Goal: Task Accomplishment & Management: Manage account settings

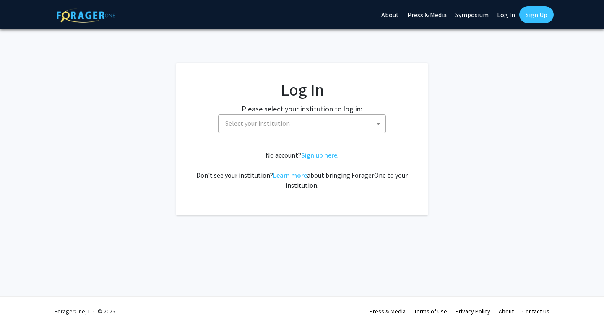
click at [258, 132] on span "Select your institution" at bounding box center [304, 123] width 164 height 17
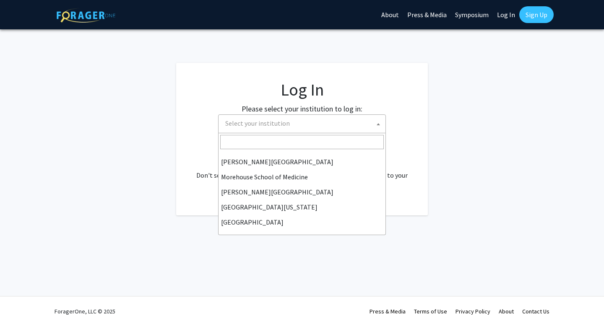
scroll to position [293, 0]
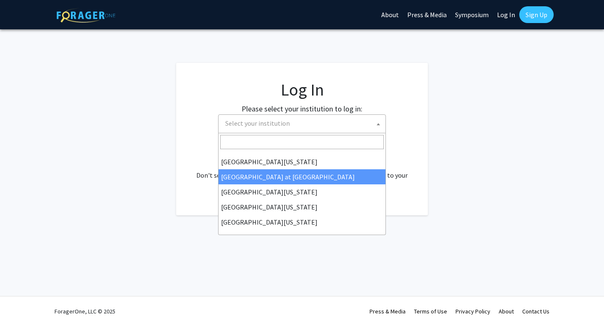
select select "18"
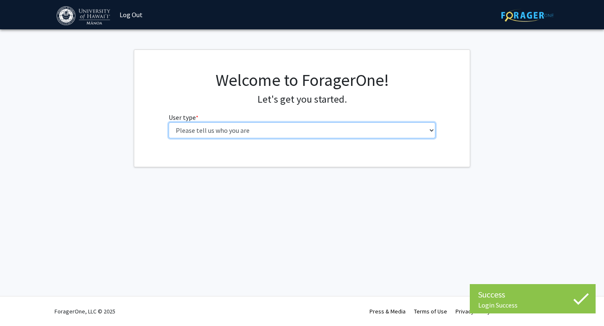
click at [284, 123] on select "Please tell us who you are Undergraduate Student Master's Student Doctoral Cand…" at bounding box center [302, 130] width 267 height 16
select select "1: undergrad"
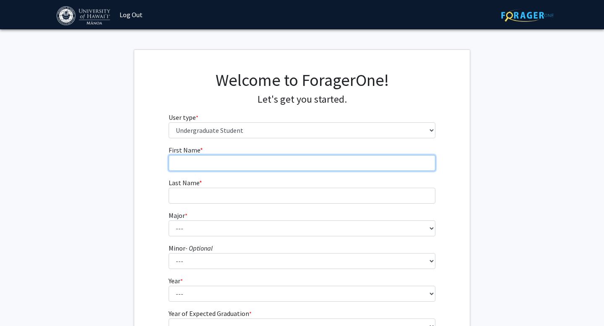
click at [240, 157] on input "First Name * required" at bounding box center [302, 163] width 267 height 16
type input "[PERSON_NAME]"
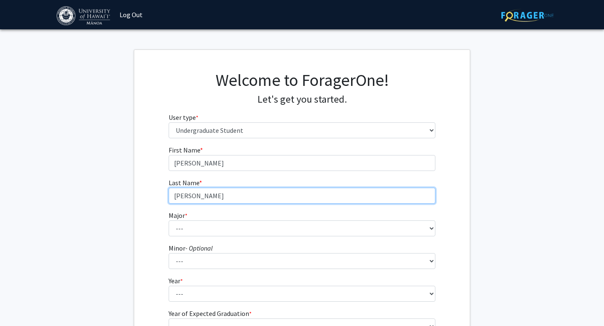
type input "[PERSON_NAME]"
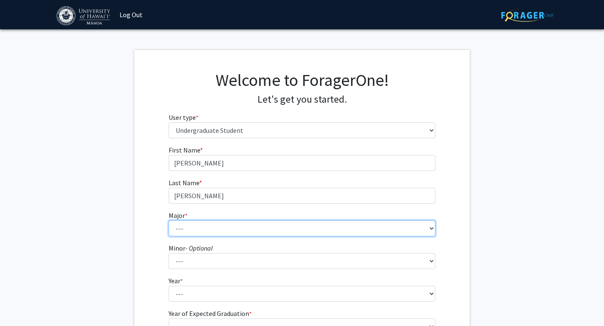
click at [190, 229] on select "--- Accounting American Studies Animal Sciences Anthropology Art Art History As…" at bounding box center [302, 229] width 267 height 16
select select "73: 1455"
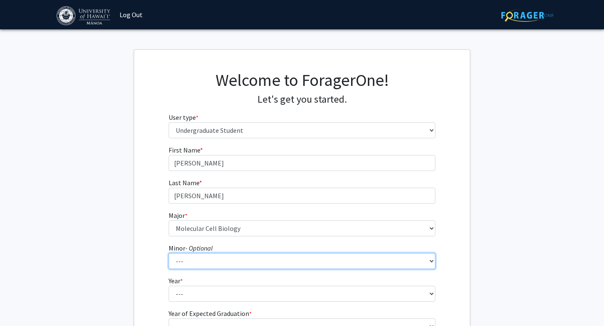
click at [215, 262] on select "--- American Studies Anthropology Art Art History Asian Studies Astronomy Astro…" at bounding box center [302, 261] width 267 height 16
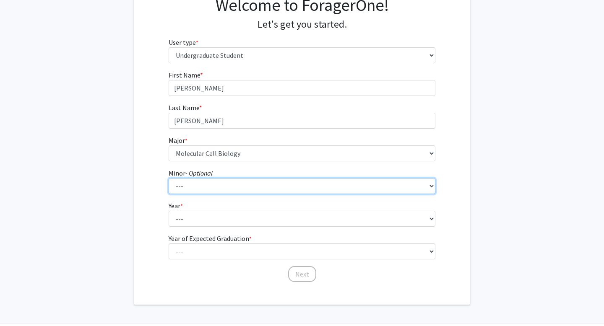
scroll to position [76, 0]
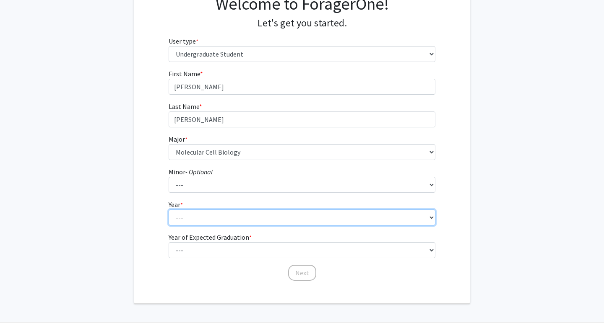
click at [185, 215] on select "--- First-year Sophomore Junior Senior Postbaccalaureate Certificate" at bounding box center [302, 218] width 267 height 16
select select "4: senior"
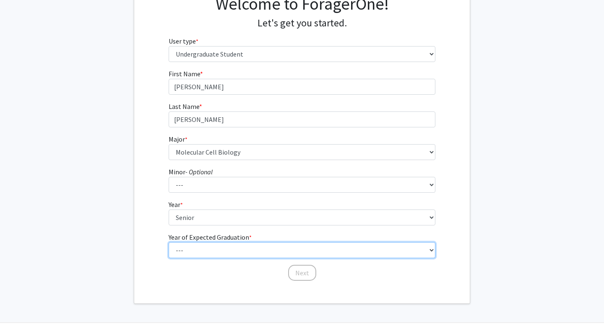
click at [193, 248] on select "--- 2025 2026 2027 2028 2029 2030 2031 2032 2033 2034" at bounding box center [302, 250] width 267 height 16
select select "2: 2026"
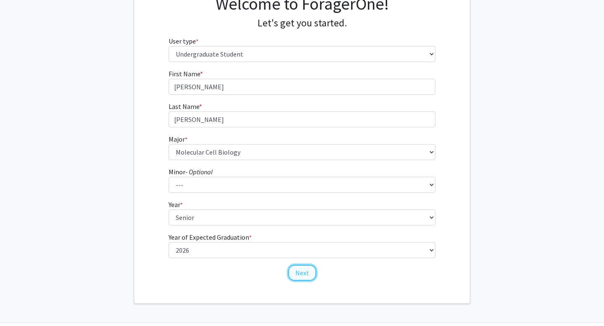
click at [304, 274] on button "Next" at bounding box center [302, 273] width 28 height 16
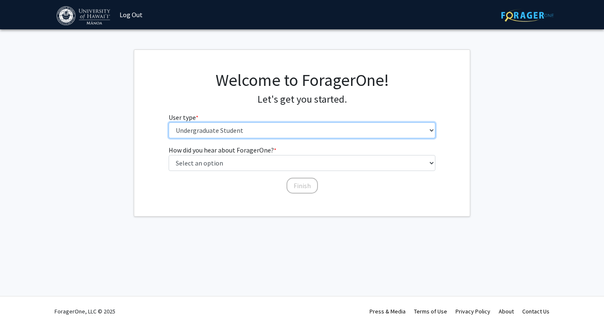
click at [225, 132] on select "Please tell us who you are Undergraduate Student Master's Student Doctoral Cand…" at bounding box center [302, 130] width 267 height 16
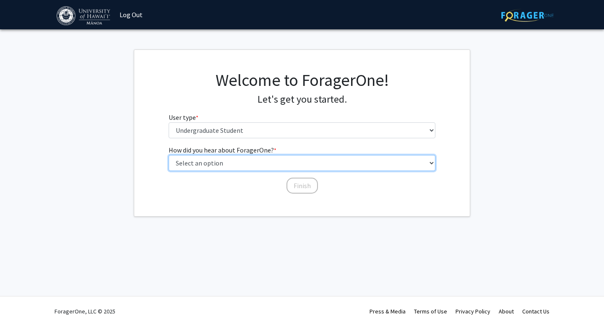
click at [196, 159] on select "Select an option Peer/student recommendation Faculty/staff recommendation Unive…" at bounding box center [302, 163] width 267 height 16
select select "3: university_website"
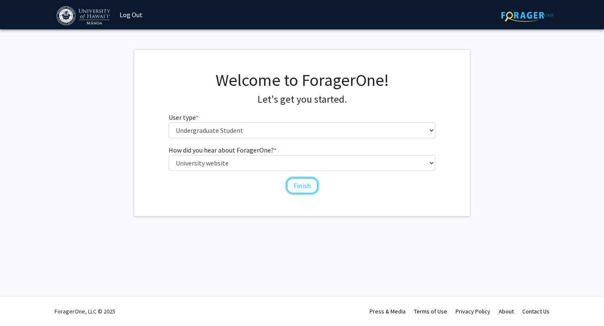
click at [303, 185] on button "Finish" at bounding box center [301, 186] width 31 height 16
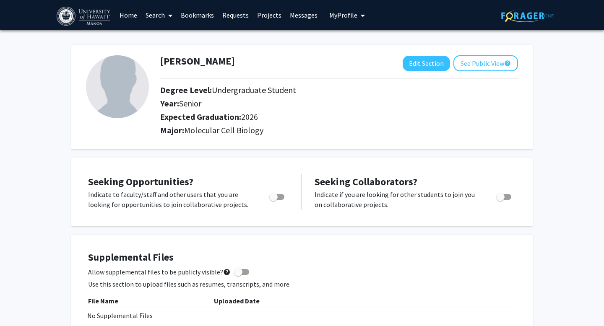
click at [271, 197] on span "Toggle" at bounding box center [273, 197] width 8 height 8
click at [273, 200] on input "Are you actively seeking opportunities?" at bounding box center [273, 200] width 0 height 0
checkbox input "true"
click at [270, 20] on link "Projects" at bounding box center [269, 14] width 33 height 29
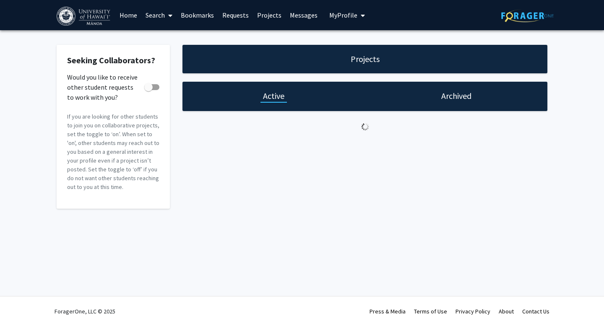
click at [267, 17] on link "Projects" at bounding box center [269, 14] width 33 height 29
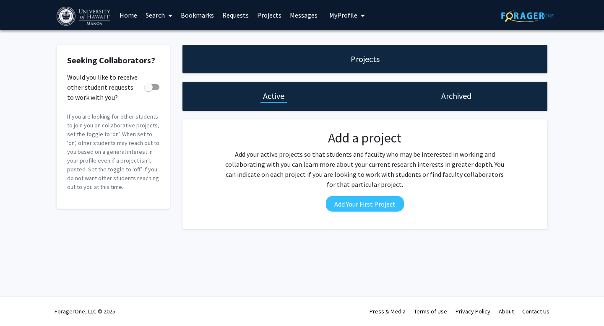
click at [127, 14] on link "Home" at bounding box center [128, 14] width 26 height 29
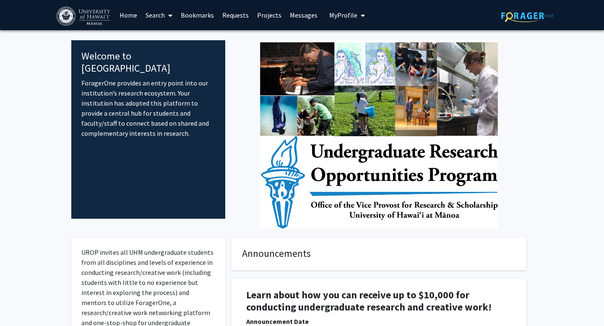
click at [147, 11] on link "Search" at bounding box center [158, 14] width 35 height 29
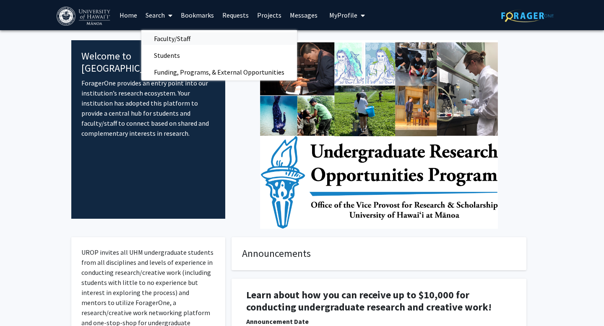
click at [169, 36] on span "Faculty/Staff" at bounding box center [172, 38] width 62 height 17
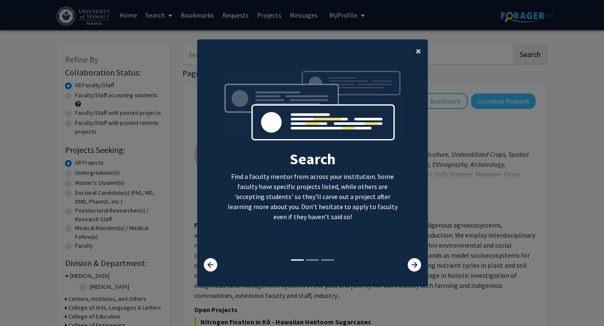
click at [420, 50] on span "×" at bounding box center [417, 50] width 5 height 13
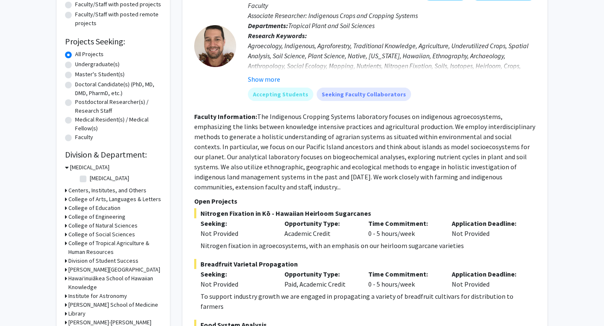
scroll to position [109, 0]
click at [75, 65] on label "Undergraduate(s)" at bounding box center [97, 63] width 44 height 9
click at [75, 65] on input "Undergraduate(s)" at bounding box center [77, 61] width 5 height 5
radio input "true"
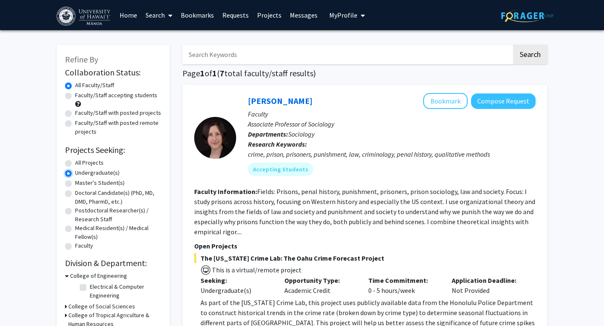
scroll to position [14, 0]
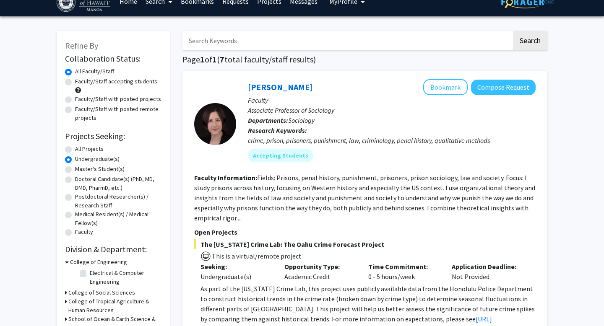
click at [75, 83] on label "Faculty/Staff accepting students" at bounding box center [116, 81] width 82 height 9
click at [75, 83] on input "Faculty/Staff accepting students" at bounding box center [77, 79] width 5 height 5
radio input "true"
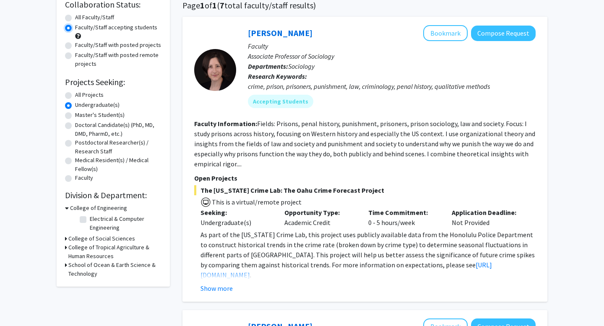
scroll to position [74, 0]
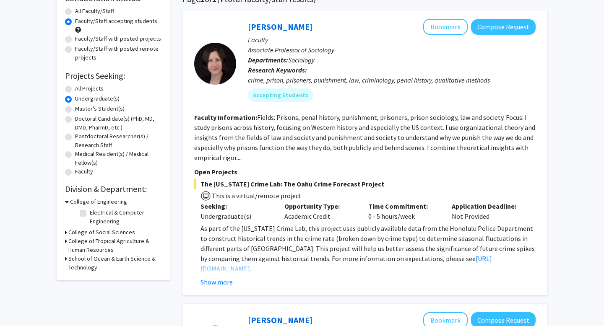
click at [83, 259] on h3 "School of Ocean & Earth Science & Technology" at bounding box center [114, 263] width 93 height 18
click at [81, 234] on h3 "College of Social Sciences" at bounding box center [101, 232] width 67 height 9
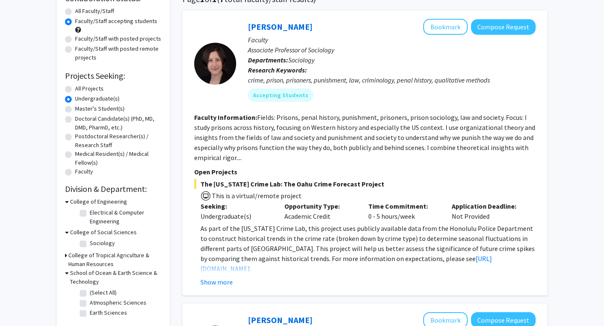
click at [89, 254] on h3 "College of Tropical Agriculture & Human Resources" at bounding box center [114, 260] width 93 height 18
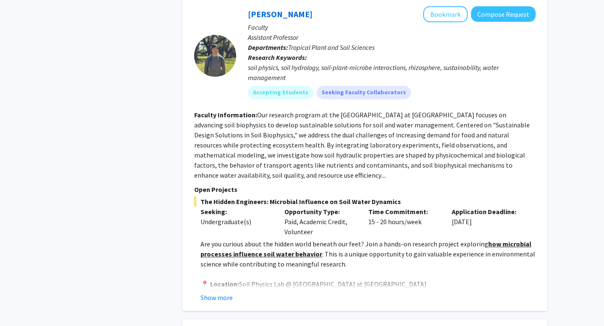
scroll to position [2155, 0]
click at [216, 292] on button "Show more" at bounding box center [216, 297] width 32 height 10
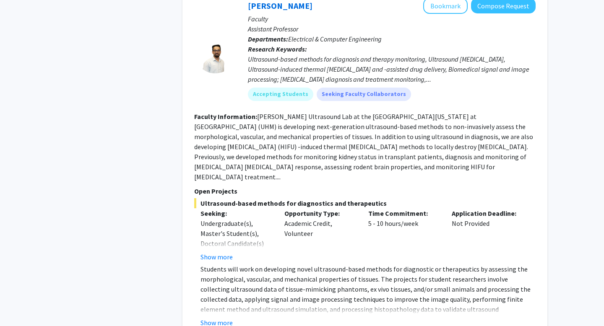
scroll to position [3774, 0]
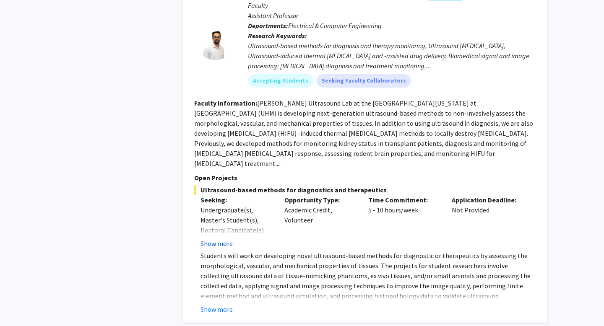
click at [221, 239] on button "Show more" at bounding box center [216, 244] width 32 height 10
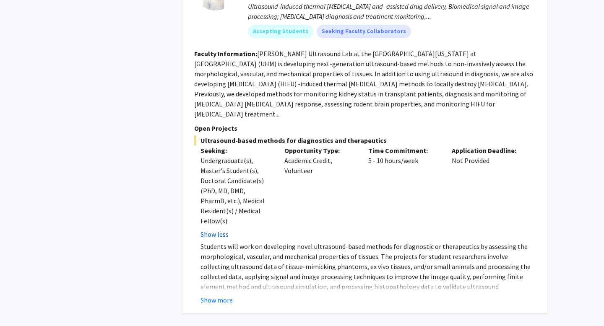
scroll to position [3825, 0]
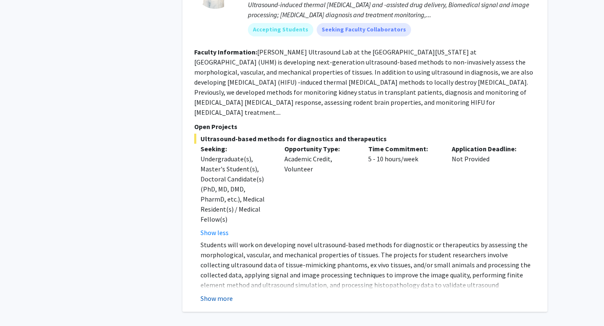
click at [217, 293] on button "Show more" at bounding box center [216, 298] width 32 height 10
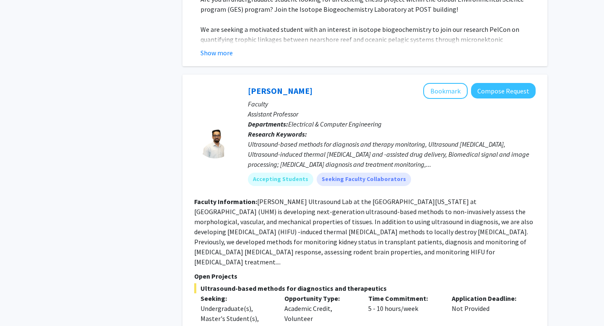
scroll to position [3662, 0]
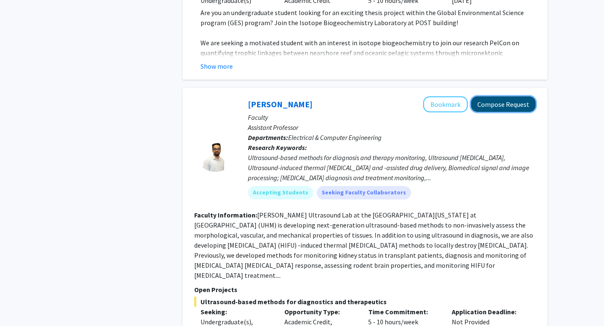
click at [504, 96] on button "Compose Request" at bounding box center [503, 104] width 65 height 16
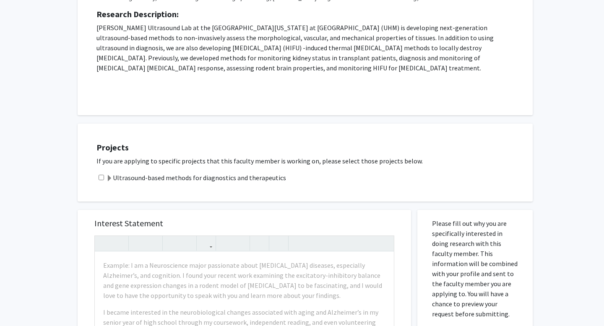
scroll to position [154, 0]
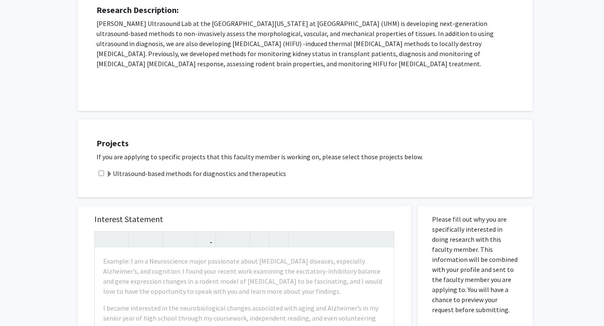
click at [99, 172] on input "checkbox" at bounding box center [101, 173] width 5 height 5
checkbox input "true"
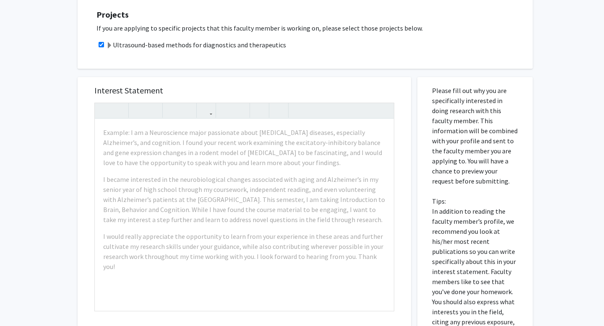
scroll to position [0, 0]
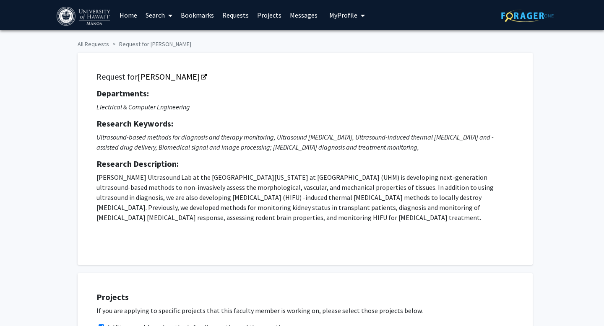
click at [332, 16] on span "My Profile" at bounding box center [343, 15] width 28 height 8
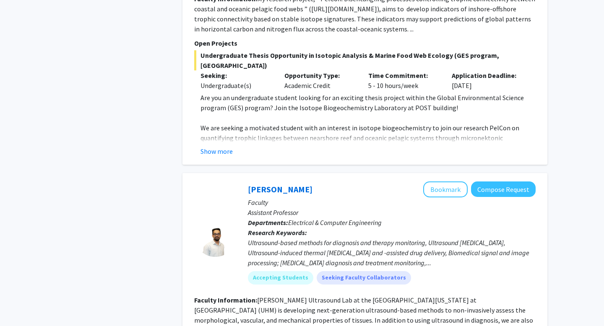
scroll to position [3369, 0]
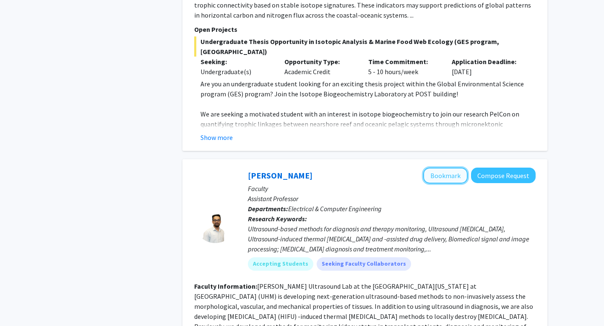
click at [441, 168] on button "Bookmark" at bounding box center [445, 176] width 44 height 16
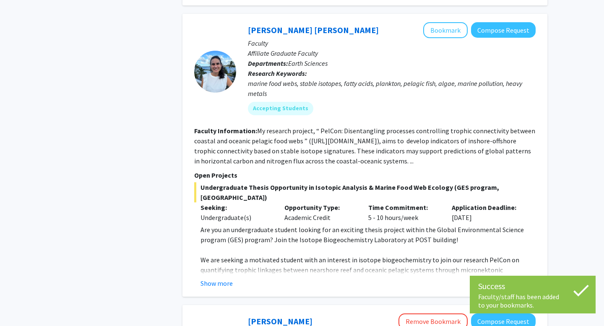
scroll to position [3219, 0]
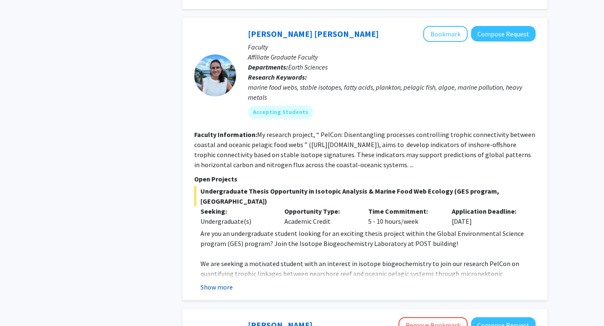
click at [211, 282] on button "Show more" at bounding box center [216, 287] width 32 height 10
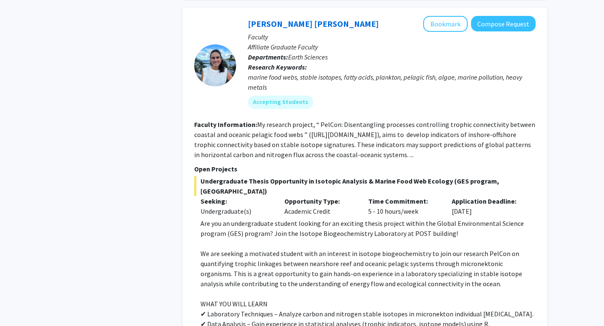
scroll to position [3227, 0]
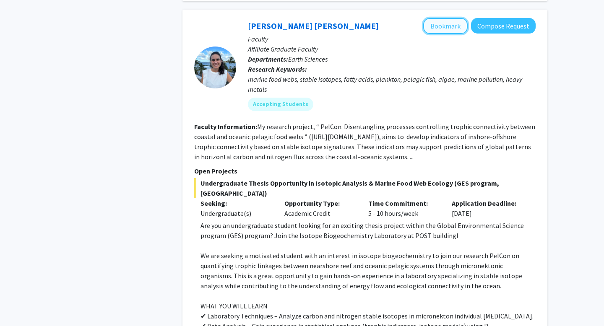
click at [443, 18] on button "Bookmark" at bounding box center [445, 26] width 44 height 16
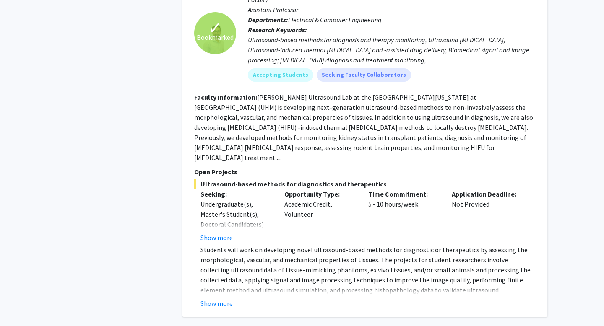
scroll to position [3752, 0]
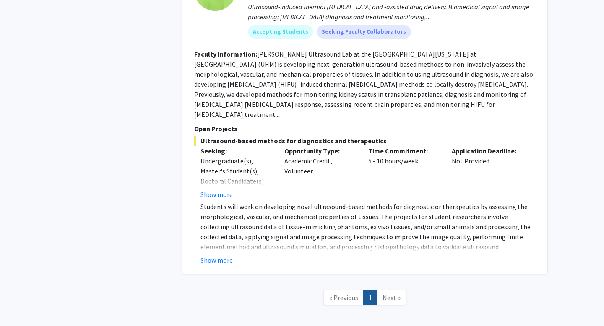
click at [386, 293] on span "Next »" at bounding box center [391, 297] width 18 height 8
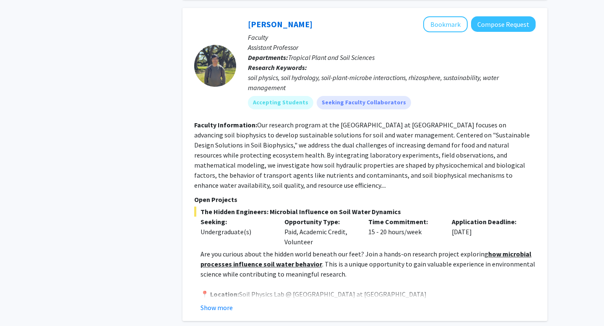
scroll to position [2147, 0]
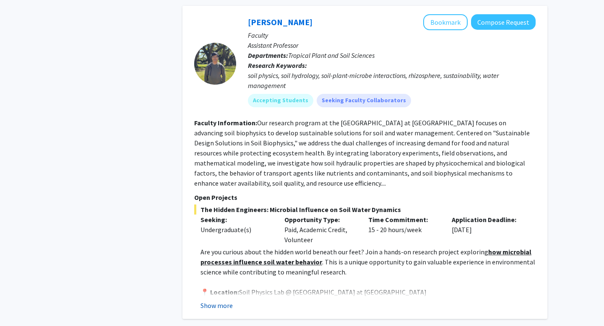
click at [216, 301] on button "Show more" at bounding box center [216, 306] width 32 height 10
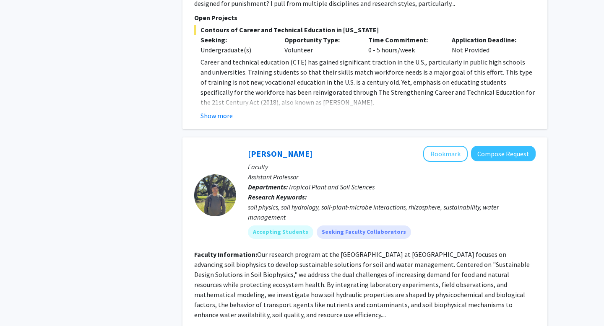
scroll to position [2012, 0]
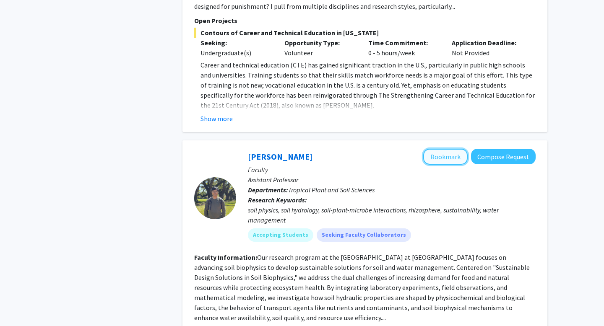
click at [436, 151] on button "Bookmark" at bounding box center [445, 157] width 44 height 16
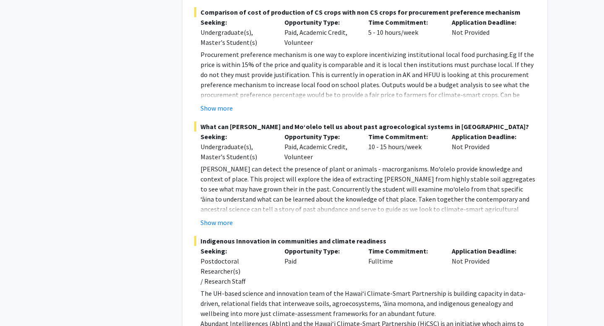
scroll to position [862, 0]
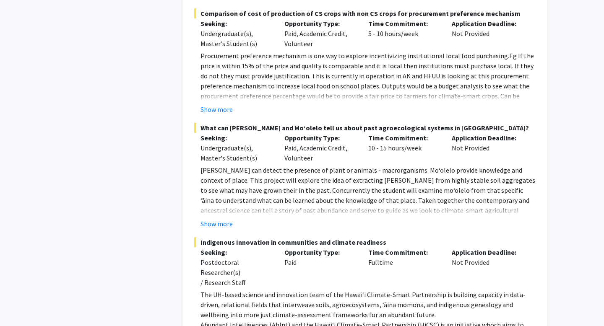
click at [218, 221] on fg-project-list "Translating from place-based land management practice to Natural Resource Conse…" at bounding box center [364, 293] width 341 height 1338
click at [218, 219] on button "Show more" at bounding box center [216, 224] width 32 height 10
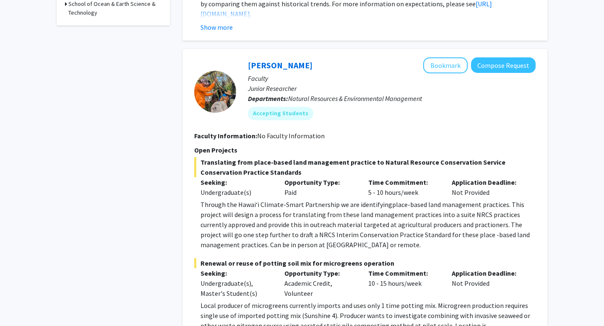
scroll to position [322, 0]
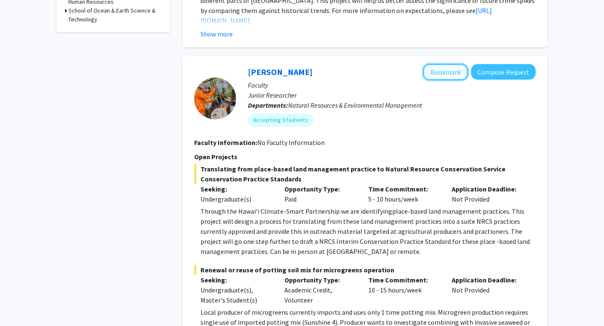
click at [437, 76] on button "Bookmark" at bounding box center [445, 72] width 44 height 16
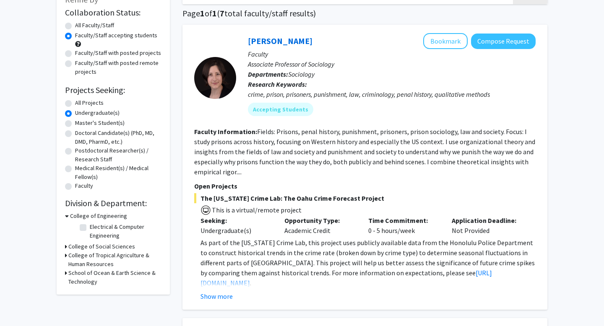
scroll to position [64, 0]
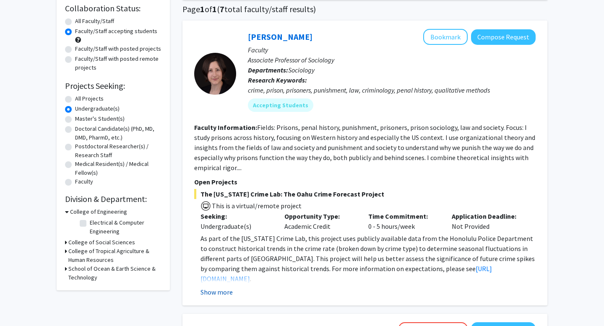
click at [214, 291] on button "Show more" at bounding box center [216, 292] width 32 height 10
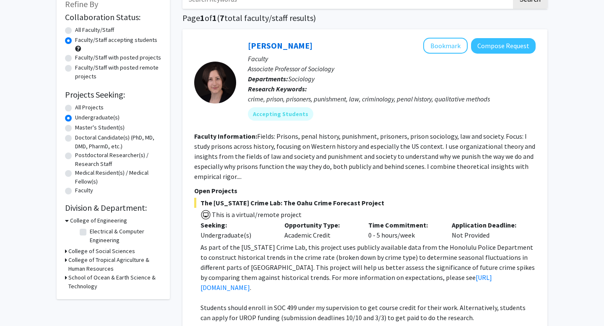
scroll to position [53, 0]
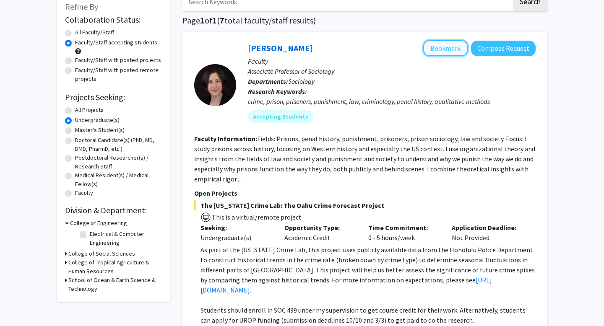
click at [446, 51] on button "Bookmark" at bounding box center [445, 48] width 44 height 16
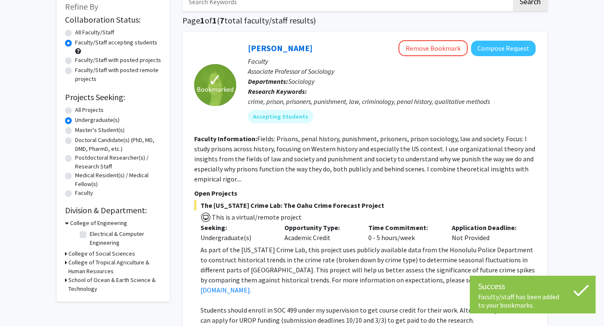
scroll to position [0, 0]
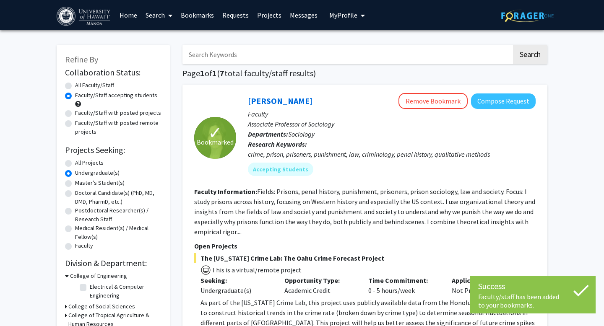
click at [337, 16] on span "My Profile" at bounding box center [343, 15] width 28 height 8
click at [343, 47] on img at bounding box center [343, 42] width 17 height 17
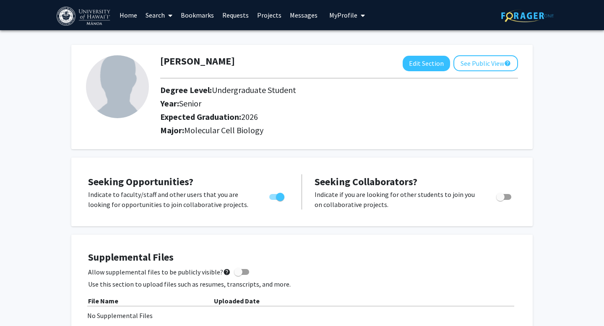
click at [104, 82] on img at bounding box center [117, 86] width 63 height 63
click at [431, 64] on button "Edit Section" at bounding box center [425, 64] width 47 height 16
select select "senior"
select select "2026"
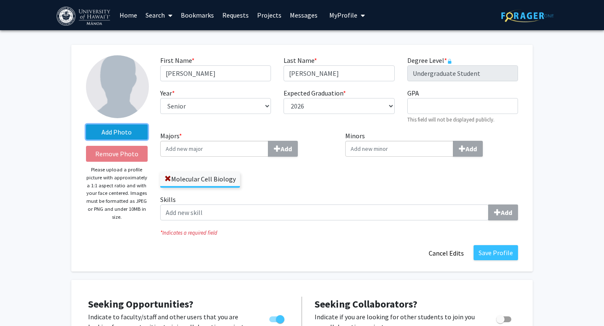
click at [134, 127] on label "Add Photo" at bounding box center [117, 132] width 62 height 15
click at [0, 0] on input "Add Photo" at bounding box center [0, 0] width 0 height 0
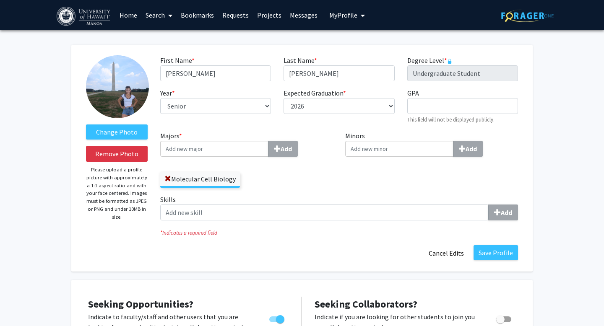
click at [117, 90] on img at bounding box center [117, 86] width 63 height 63
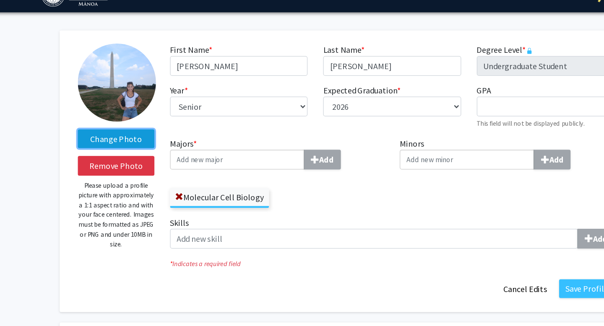
click at [120, 130] on label "Change Photo" at bounding box center [117, 132] width 62 height 15
click at [0, 0] on input "Change Photo" at bounding box center [0, 0] width 0 height 0
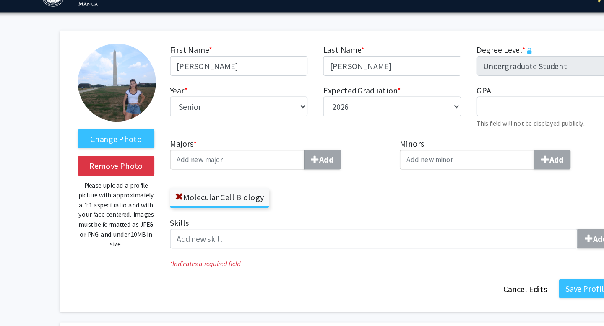
click at [127, 108] on img at bounding box center [117, 86] width 63 height 63
click at [122, 110] on img at bounding box center [117, 86] width 63 height 63
click at [122, 109] on img at bounding box center [117, 86] width 63 height 63
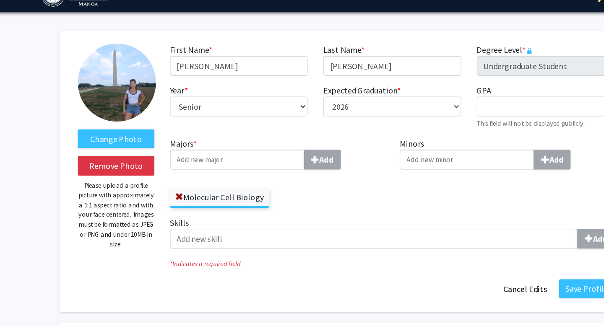
click at [122, 109] on img at bounding box center [117, 86] width 63 height 63
click at [120, 92] on img at bounding box center [117, 86] width 63 height 63
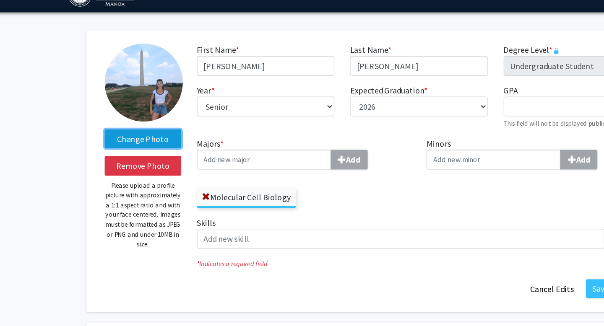
click at [115, 139] on label "Change Photo" at bounding box center [117, 132] width 62 height 15
click at [0, 0] on input "Change Photo" at bounding box center [0, 0] width 0 height 0
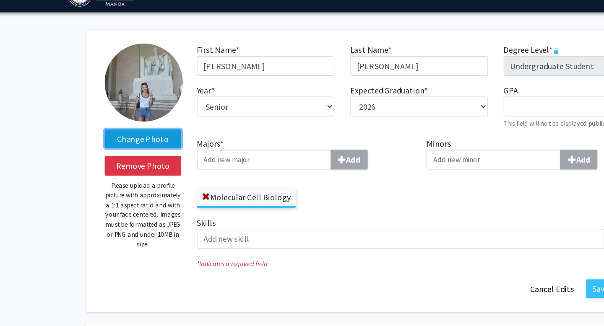
click at [115, 137] on label "Change Photo" at bounding box center [117, 132] width 62 height 15
click at [0, 0] on input "Change Photo" at bounding box center [0, 0] width 0 height 0
click at [129, 134] on label "Change Photo" at bounding box center [117, 132] width 62 height 15
click at [0, 0] on input "Change Photo" at bounding box center [0, 0] width 0 height 0
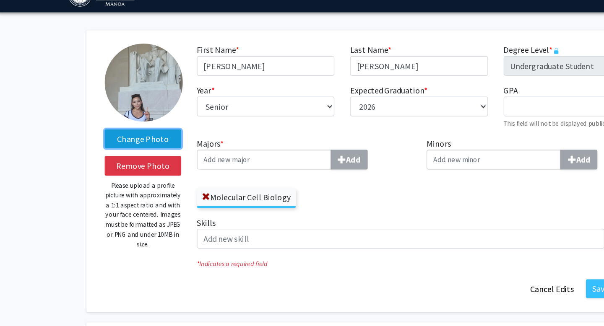
click at [115, 136] on label "Change Photo" at bounding box center [117, 132] width 62 height 15
click at [0, 0] on input "Change Photo" at bounding box center [0, 0] width 0 height 0
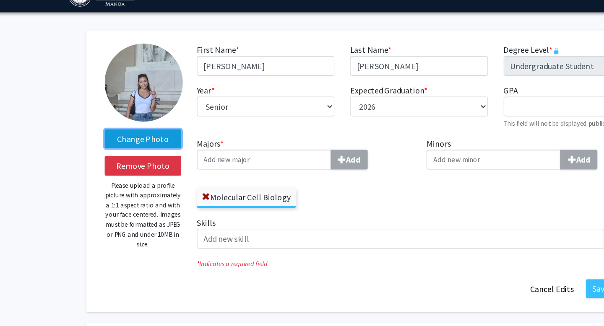
click at [119, 131] on label "Change Photo" at bounding box center [117, 132] width 62 height 15
click at [0, 0] on input "Change Photo" at bounding box center [0, 0] width 0 height 0
click at [129, 134] on label "Change Photo" at bounding box center [117, 132] width 62 height 15
click at [0, 0] on input "Change Photo" at bounding box center [0, 0] width 0 height 0
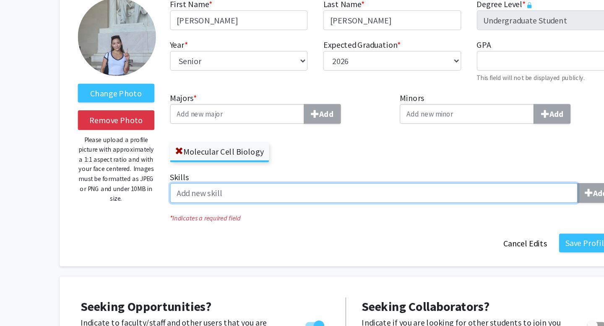
click at [299, 216] on input "Skills Add" at bounding box center [324, 213] width 328 height 16
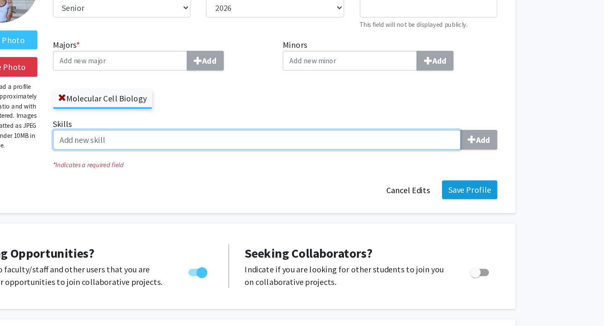
scroll to position [100, 0]
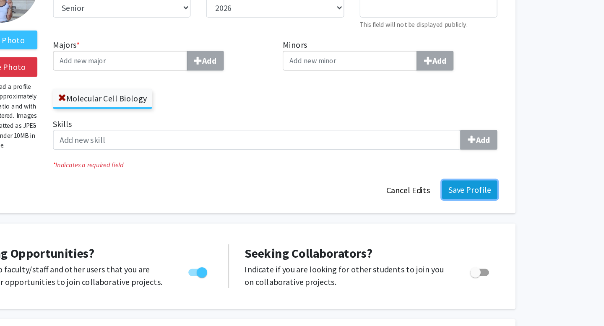
click at [493, 153] on button "Save Profile" at bounding box center [495, 152] width 44 height 15
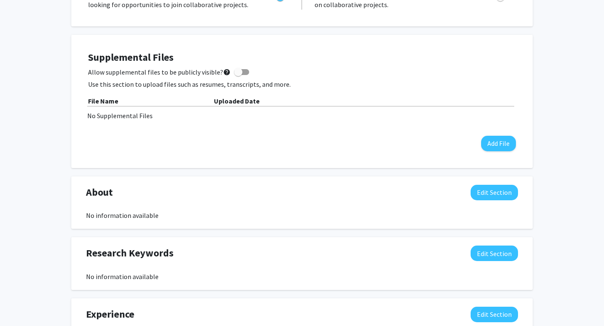
scroll to position [219, 0]
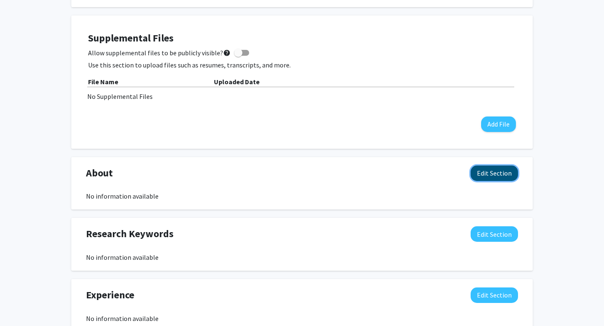
click at [482, 171] on button "Edit Section" at bounding box center [493, 174] width 47 height 16
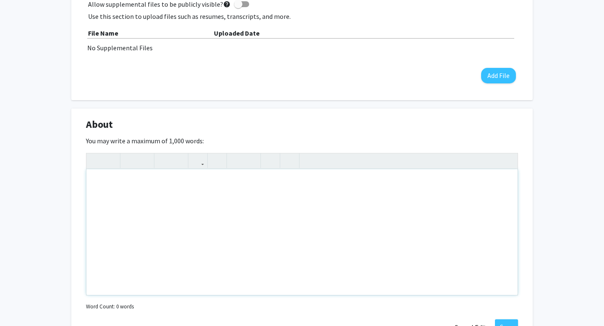
scroll to position [288, 0]
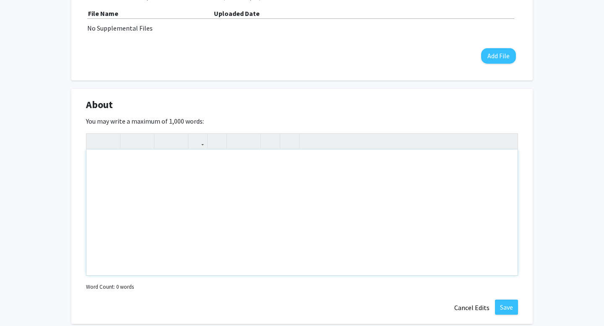
click at [213, 202] on div "Note to users with screen readers: Please deactivate our accessibility plugin f…" at bounding box center [301, 213] width 431 height 126
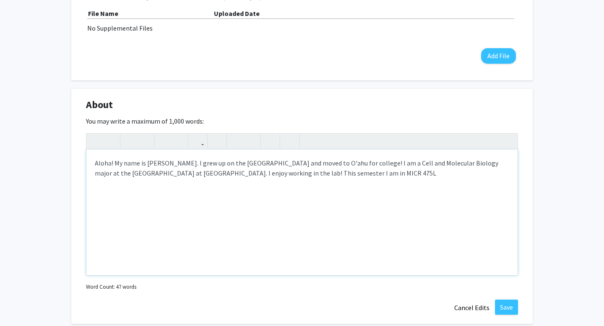
click at [253, 175] on div "Aloha! My name is [PERSON_NAME]. I grew up on the [GEOGRAPHIC_DATA] and moved t…" at bounding box center [301, 213] width 431 height 126
click at [254, 195] on div "Aloha! My name is [PERSON_NAME]. I grew up on the [GEOGRAPHIC_DATA] and moved t…" at bounding box center [301, 213] width 431 height 126
drag, startPoint x: 422, startPoint y: 173, endPoint x: 428, endPoint y: 181, distance: 9.8
click at [428, 181] on div "Aloha! My name is [PERSON_NAME]. I grew up on the [GEOGRAPHIC_DATA] and moved t…" at bounding box center [301, 213] width 431 height 126
click at [362, 195] on div "Aloha! My name is [PERSON_NAME]. I grew up on the [GEOGRAPHIC_DATA] and moved t…" at bounding box center [301, 213] width 431 height 126
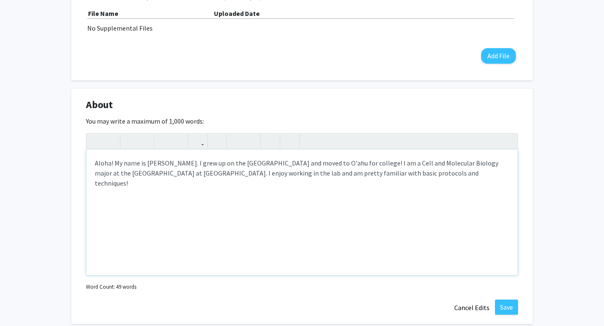
click at [447, 190] on div "Aloha! My name is [PERSON_NAME]. I grew up on the [GEOGRAPHIC_DATA] and moved t…" at bounding box center [301, 213] width 431 height 126
click at [438, 183] on div "Aloha! My name is [PERSON_NAME]. I grew up on the [GEOGRAPHIC_DATA] and moved t…" at bounding box center [301, 213] width 431 height 126
type textarea "Aloha! My name is [PERSON_NAME]. I grew up on the [GEOGRAPHIC_DATA] and moved t…"
click at [423, 177] on div "Aloha! My name is [PERSON_NAME]. I grew up on the [GEOGRAPHIC_DATA] and moved t…" at bounding box center [301, 213] width 431 height 126
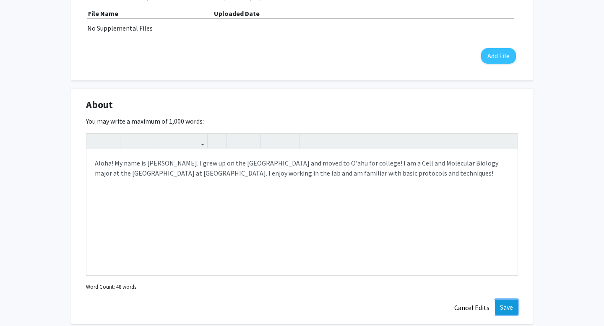
click at [507, 312] on button "Save" at bounding box center [506, 307] width 23 height 15
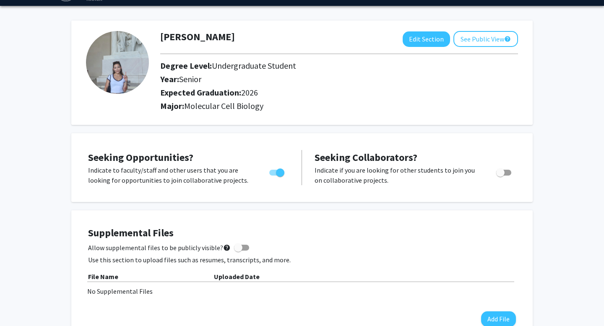
scroll to position [0, 0]
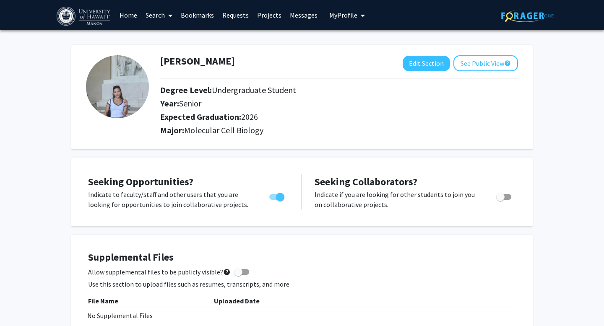
click at [190, 14] on link "Bookmarks" at bounding box center [198, 14] width 42 height 29
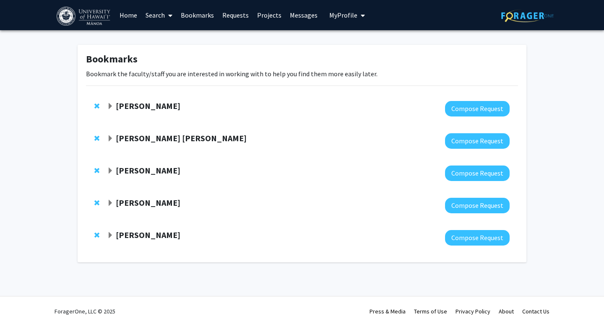
click at [130, 231] on strong "[PERSON_NAME]" at bounding box center [148, 235] width 65 height 10
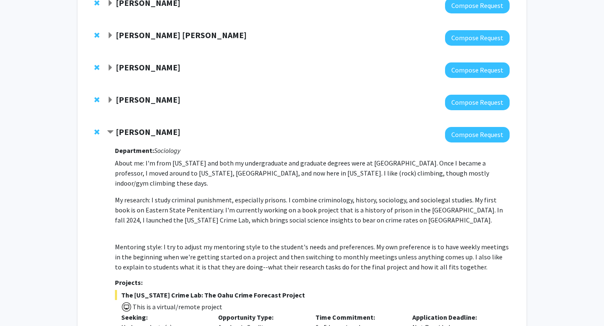
scroll to position [103, 0]
click at [138, 102] on strong "[PERSON_NAME]" at bounding box center [148, 100] width 65 height 10
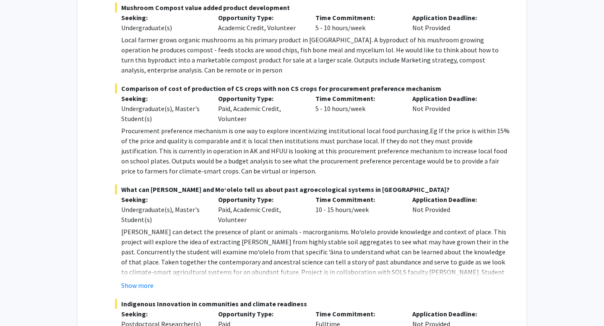
scroll to position [531, 0]
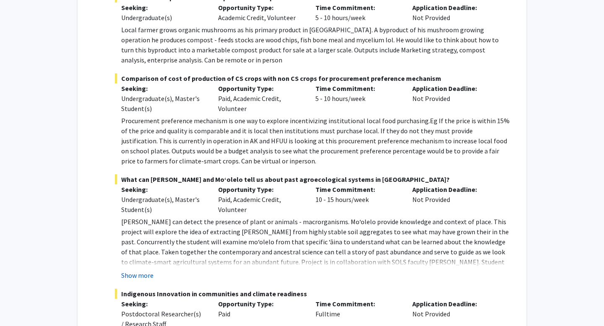
click at [148, 270] on button "Show more" at bounding box center [137, 275] width 32 height 10
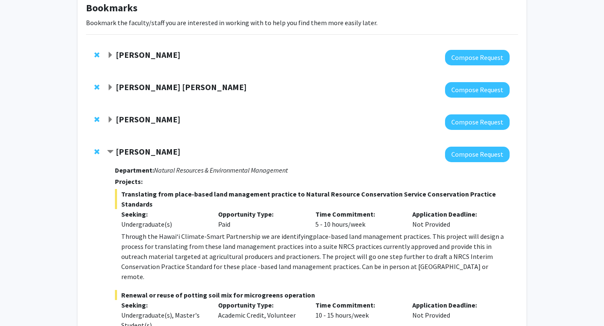
scroll to position [46, 0]
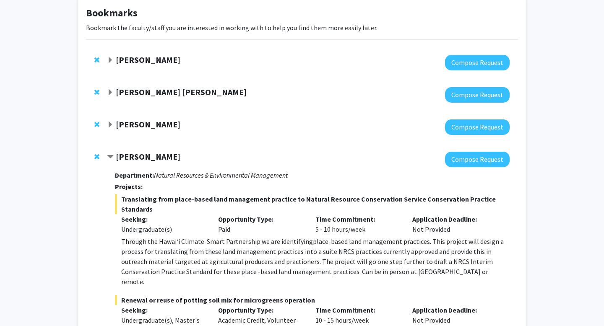
click at [141, 128] on strong "[PERSON_NAME]" at bounding box center [148, 124] width 65 height 10
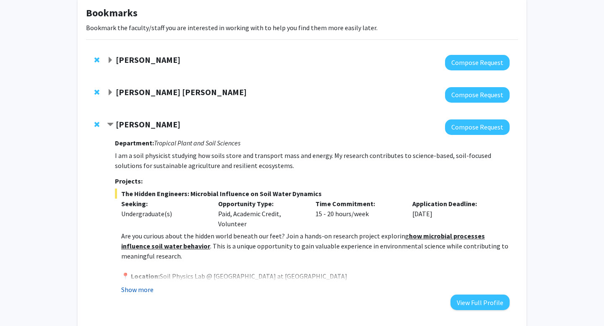
click at [137, 293] on button "Show more" at bounding box center [137, 290] width 32 height 10
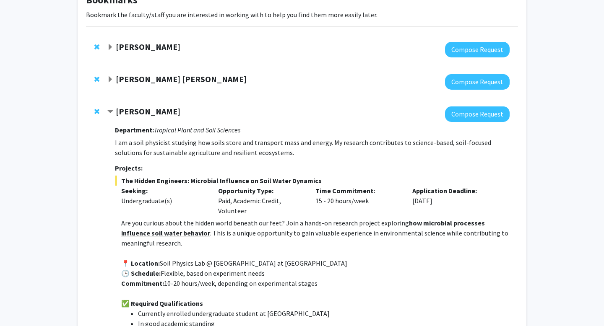
scroll to position [51, 0]
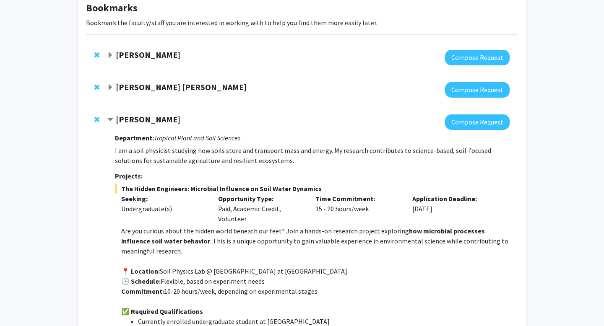
click at [131, 120] on strong "[PERSON_NAME]" at bounding box center [148, 119] width 65 height 10
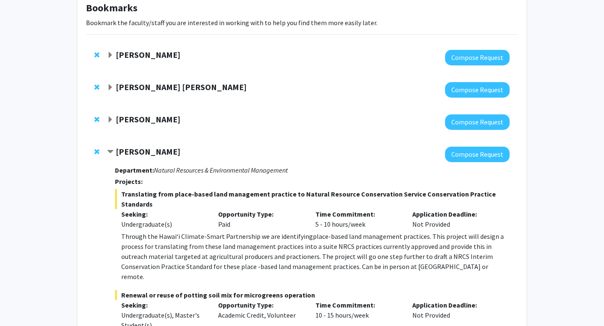
click at [133, 119] on strong "[PERSON_NAME]" at bounding box center [148, 119] width 65 height 10
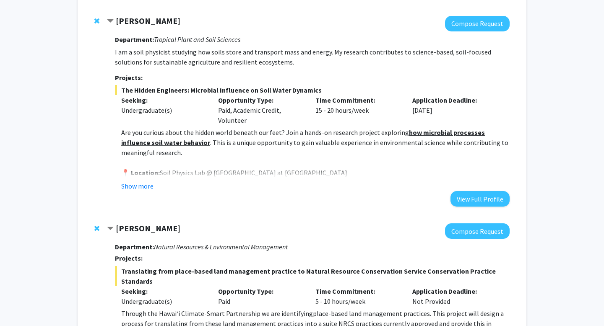
scroll to position [149, 0]
click at [138, 184] on button "Show more" at bounding box center [137, 187] width 32 height 10
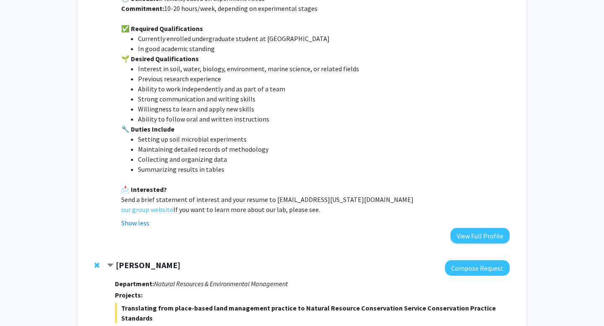
scroll to position [360, 0]
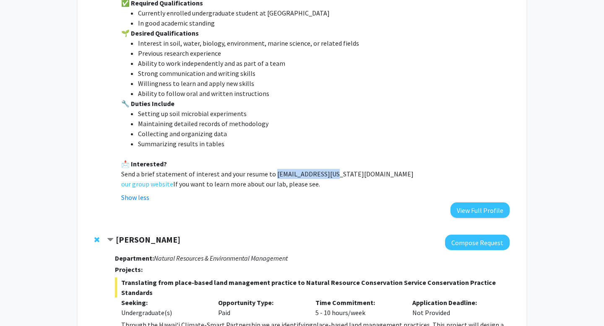
drag, startPoint x: 271, startPoint y: 174, endPoint x: 327, endPoint y: 178, distance: 55.9
click at [327, 178] on p "Send a brief statement of interest and your resume to [EMAIL_ADDRESS][US_STATE]…" at bounding box center [315, 174] width 388 height 10
copy p "[EMAIL_ADDRESS][US_STATE][DOMAIN_NAME]"
